Goal: Obtain resource: Obtain resource

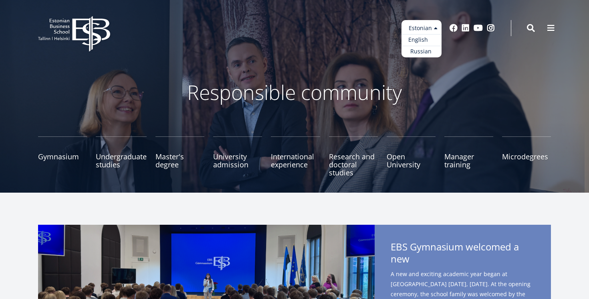
click at [425, 38] on font "English" at bounding box center [418, 40] width 20 height 8
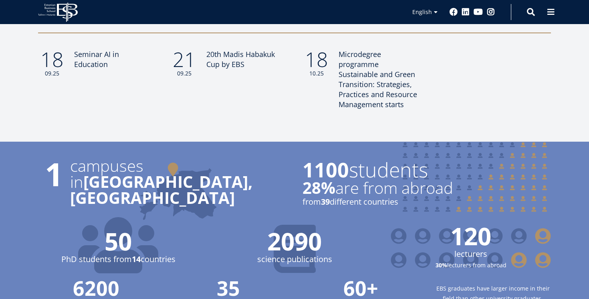
scroll to position [1185, 0]
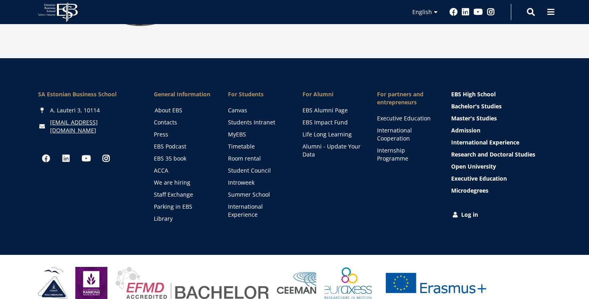
click at [174, 106] on link "About EBS" at bounding box center [184, 110] width 59 height 8
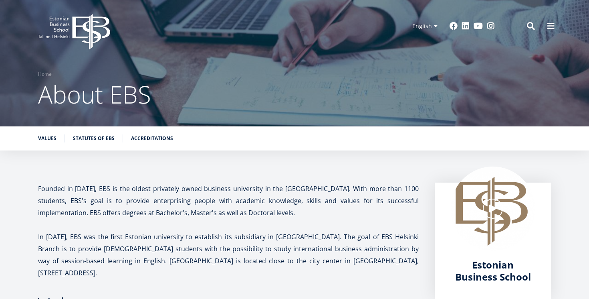
scroll to position [4, 0]
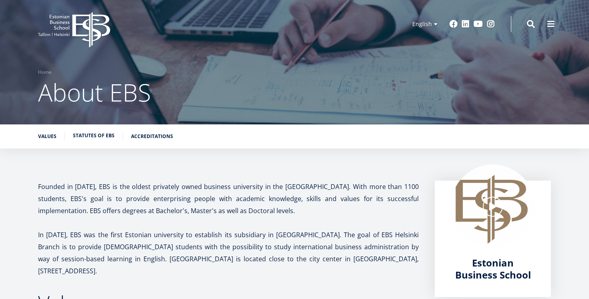
click at [93, 135] on link "Statutes of EBS" at bounding box center [94, 135] width 42 height 8
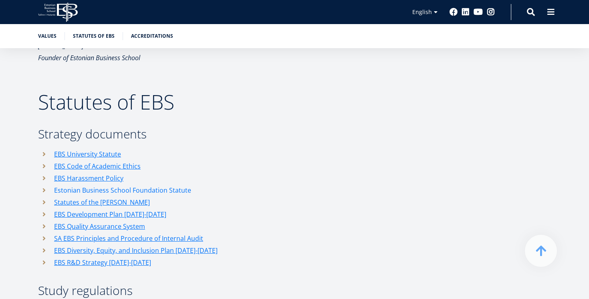
click at [106, 184] on link "Estonian Business School Foundation Statute" at bounding box center [122, 190] width 137 height 12
